Goal: Task Accomplishment & Management: Manage account settings

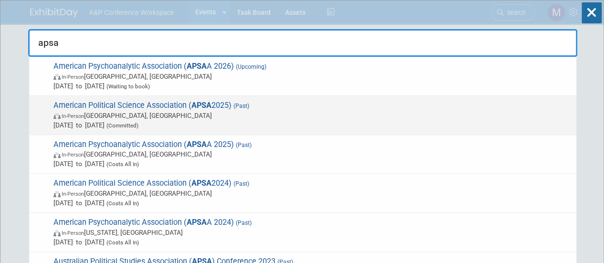
type input "apsa"
click at [206, 103] on strong "APSA" at bounding box center [202, 105] width 20 height 9
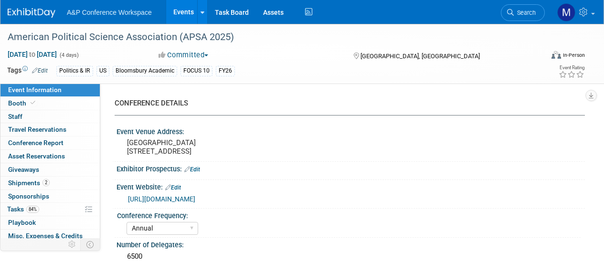
select select "Annual"
select select "Level 2"
select select "In-Person Booth"
select select "Politics & International Relations"
select select "Bloomsbury Academic"
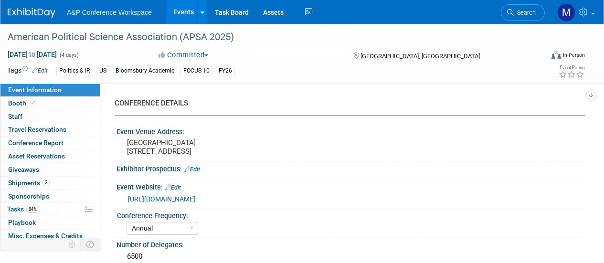
select select "Amanda Oney"
select select "Ami Reitmeier"
select select "Networking/Commissioning"
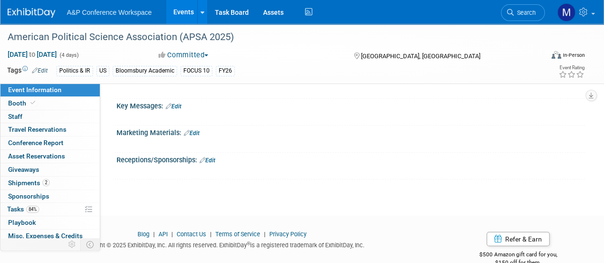
scroll to position [1282, 0]
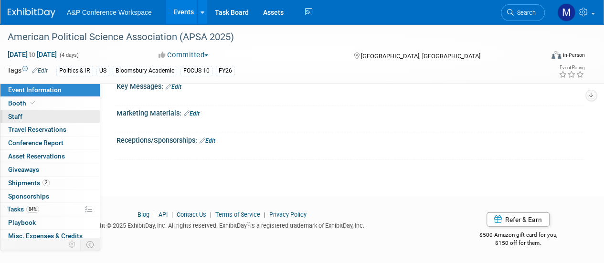
click at [11, 116] on span "Staff 0" at bounding box center [15, 117] width 14 height 8
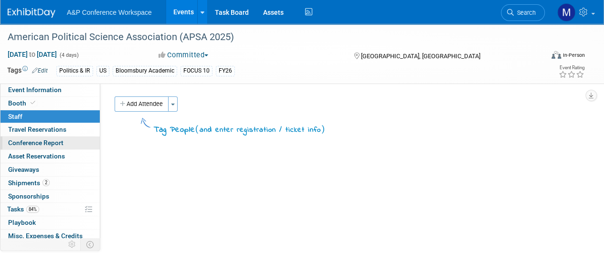
click at [43, 142] on span "Conference Report" at bounding box center [35, 143] width 55 height 8
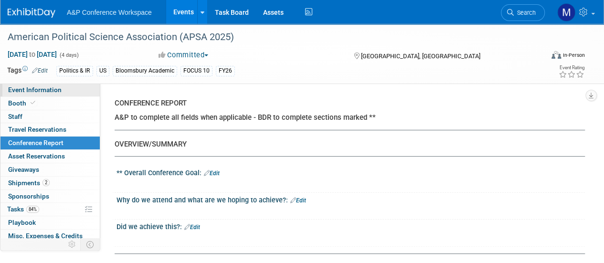
click at [25, 90] on span "Event Information" at bounding box center [35, 90] width 54 height 8
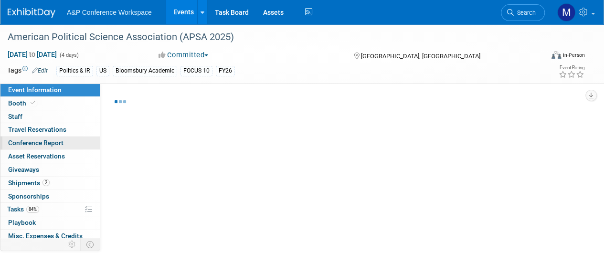
click at [32, 140] on span "Conference Report" at bounding box center [35, 143] width 55 height 8
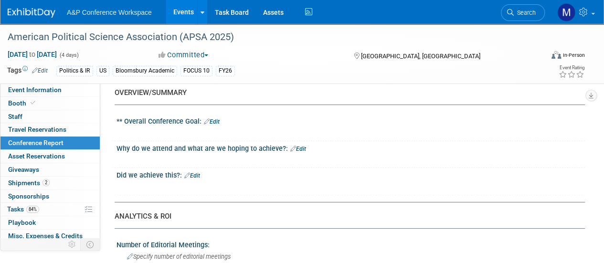
scroll to position [51, 0]
click at [216, 122] on link "Edit" at bounding box center [212, 122] width 16 height 7
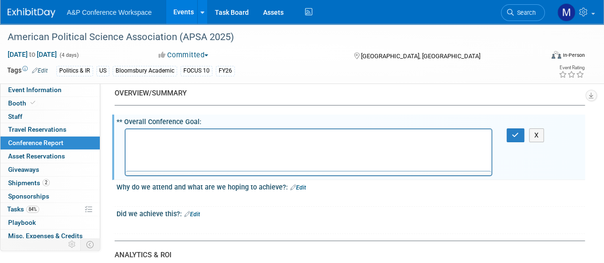
scroll to position [0, 0]
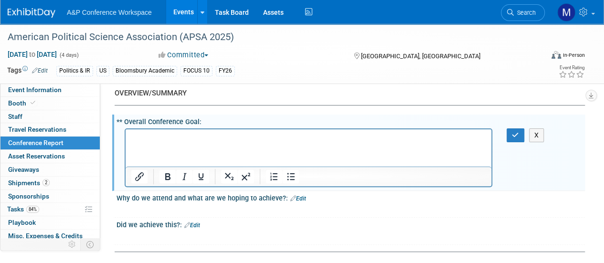
click at [216, 131] on html at bounding box center [309, 135] width 366 height 13
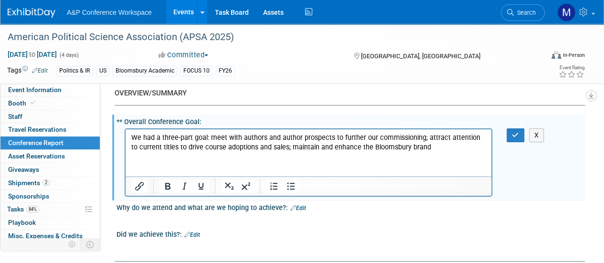
click at [283, 146] on p "We had a three-part goal: meet with authors and author prospects to further our…" at bounding box center [308, 142] width 355 height 19
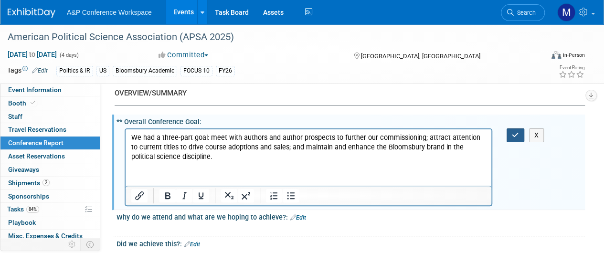
click at [513, 130] on button "button" at bounding box center [516, 136] width 18 height 14
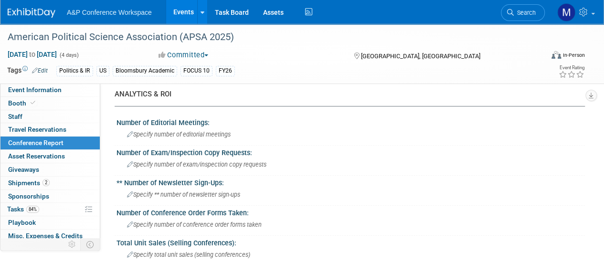
scroll to position [207, 0]
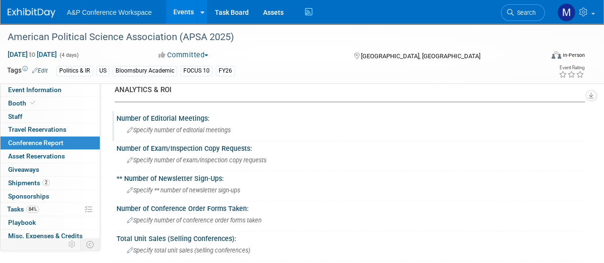
click at [204, 130] on span "Specify number of editorial meetings" at bounding box center [179, 130] width 104 height 7
